Goal: Task Accomplishment & Management: Manage account settings

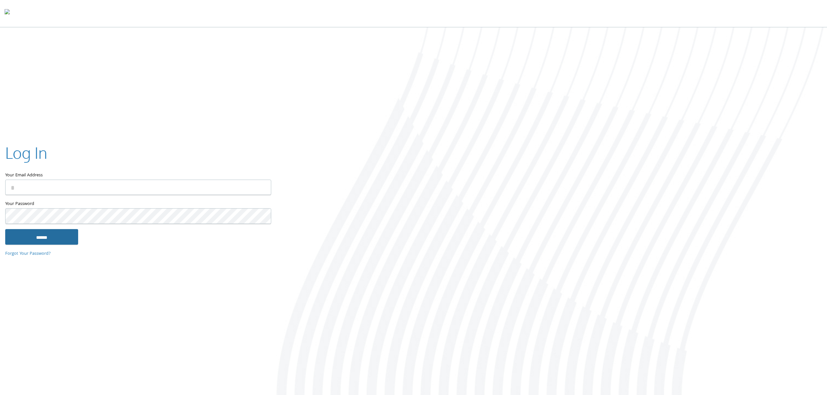
type input "**********"
click at [46, 239] on input "******" at bounding box center [41, 237] width 73 height 16
type input "**********"
click at [49, 239] on input "******" at bounding box center [41, 237] width 73 height 16
